Goal: Information Seeking & Learning: Learn about a topic

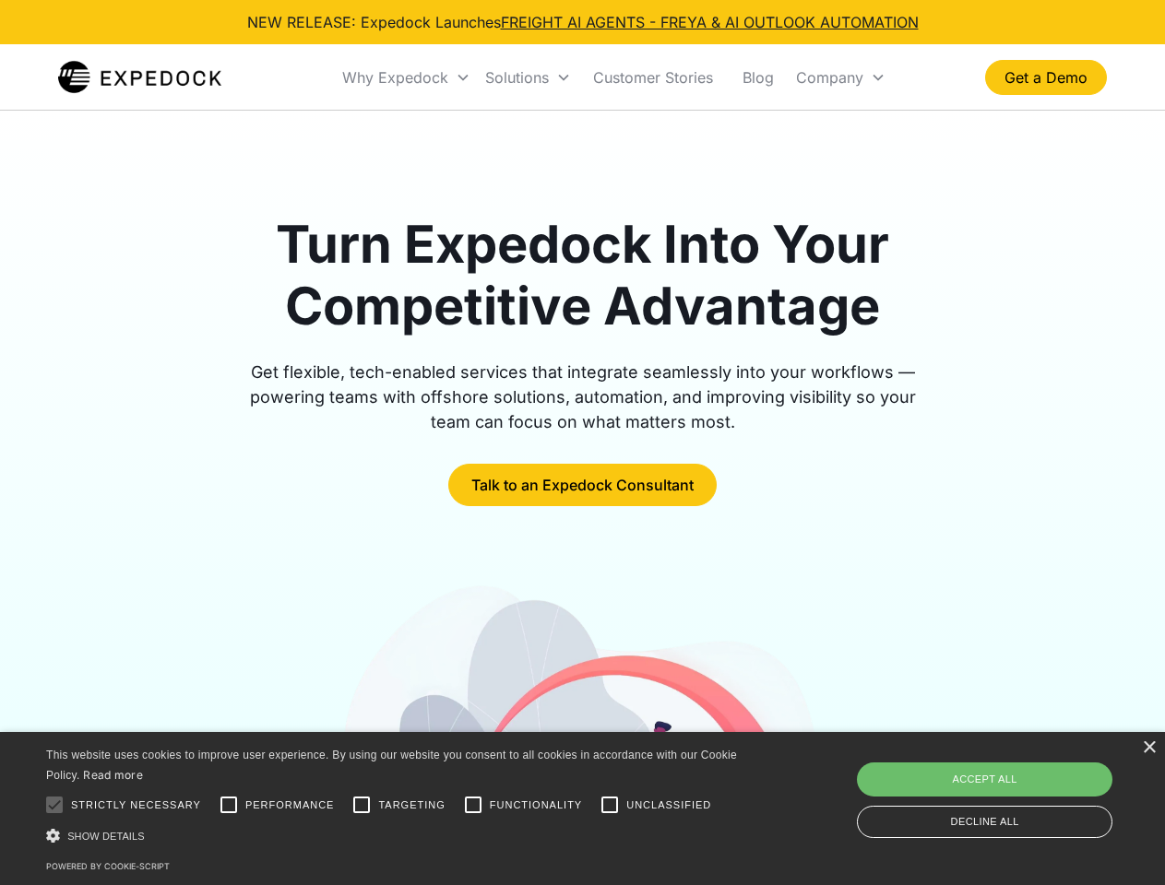
click at [407, 77] on div "Why Expedock" at bounding box center [395, 77] width 106 height 18
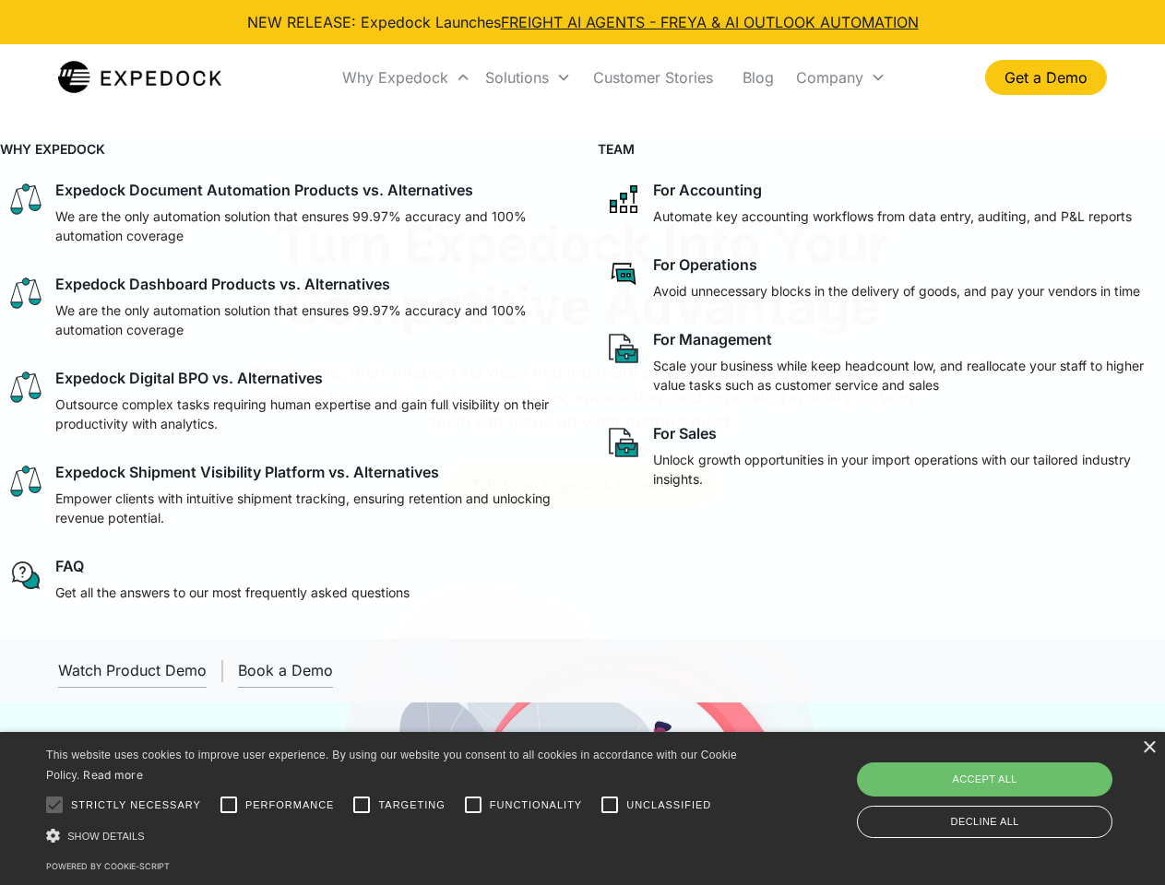
click at [528, 77] on div "Solutions" at bounding box center [517, 77] width 64 height 18
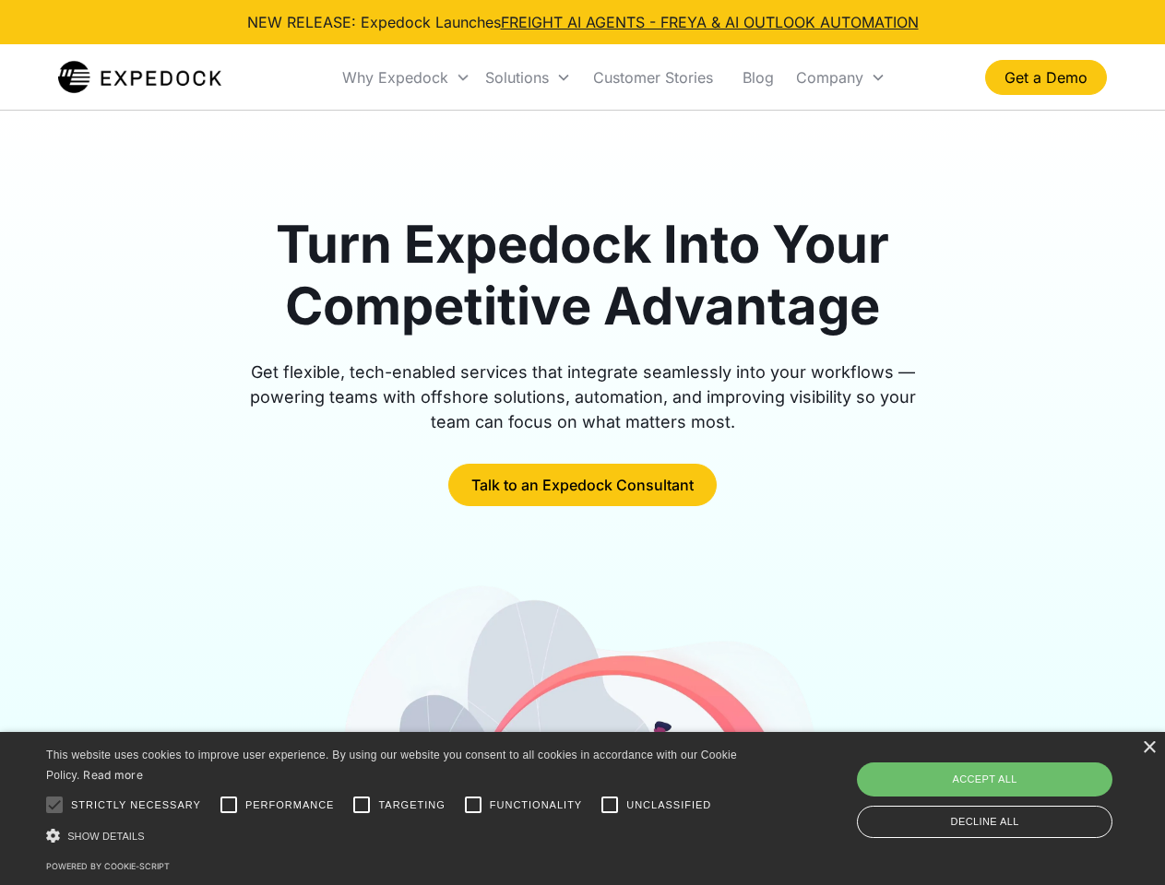
click at [840, 77] on div "Company" at bounding box center [829, 77] width 67 height 18
click at [54, 805] on div at bounding box center [54, 805] width 37 height 37
click at [229, 805] on input "Performance" at bounding box center [228, 805] width 37 height 37
checkbox input "true"
click at [362, 805] on input "Targeting" at bounding box center [361, 805] width 37 height 37
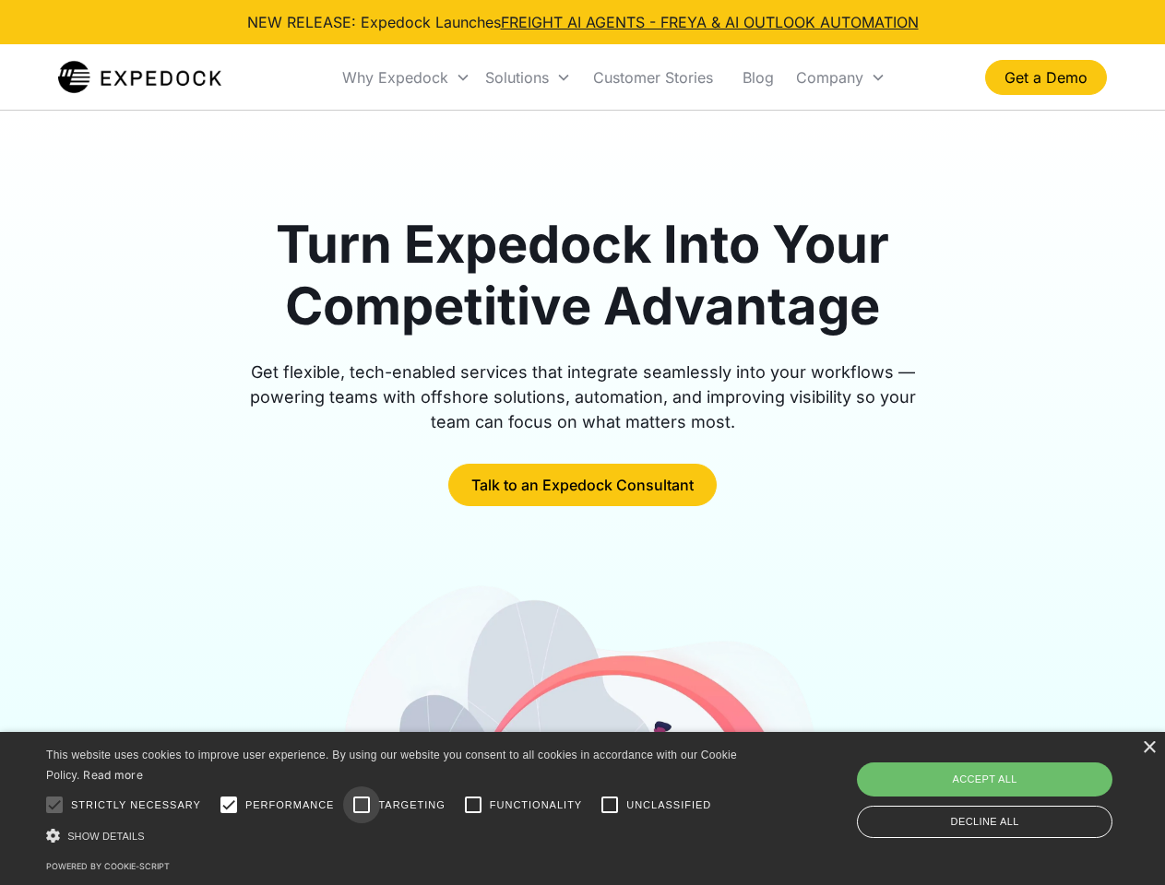
checkbox input "true"
click at [473, 805] on input "Functionality" at bounding box center [473, 805] width 37 height 37
checkbox input "true"
click at [610, 805] on input "Unclassified" at bounding box center [609, 805] width 37 height 37
checkbox input "true"
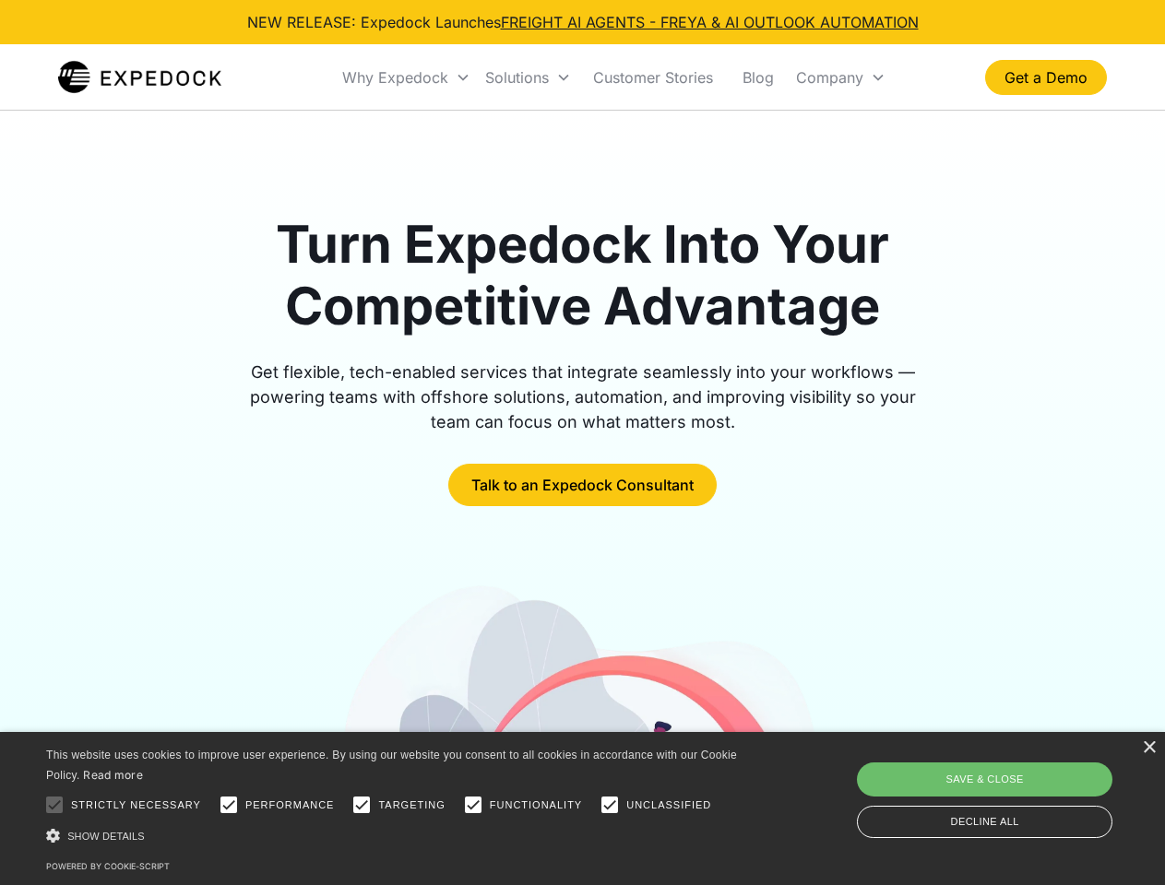
click at [395, 836] on div "Show details Hide details" at bounding box center [394, 835] width 697 height 19
